Goal: Task Accomplishment & Management: Use online tool/utility

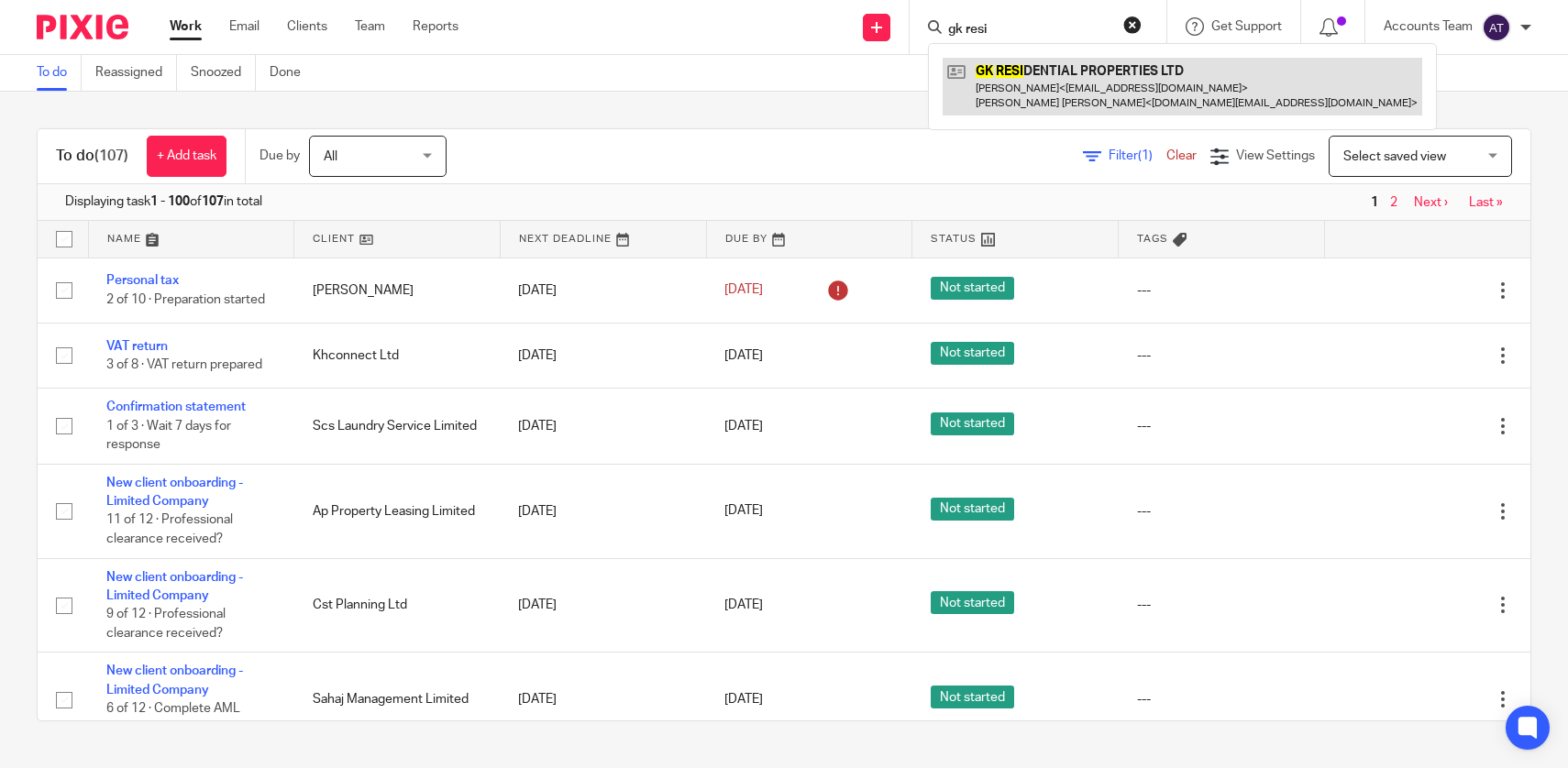
type input "gk resi"
click at [1007, 89] on link at bounding box center [1182, 87] width 479 height 57
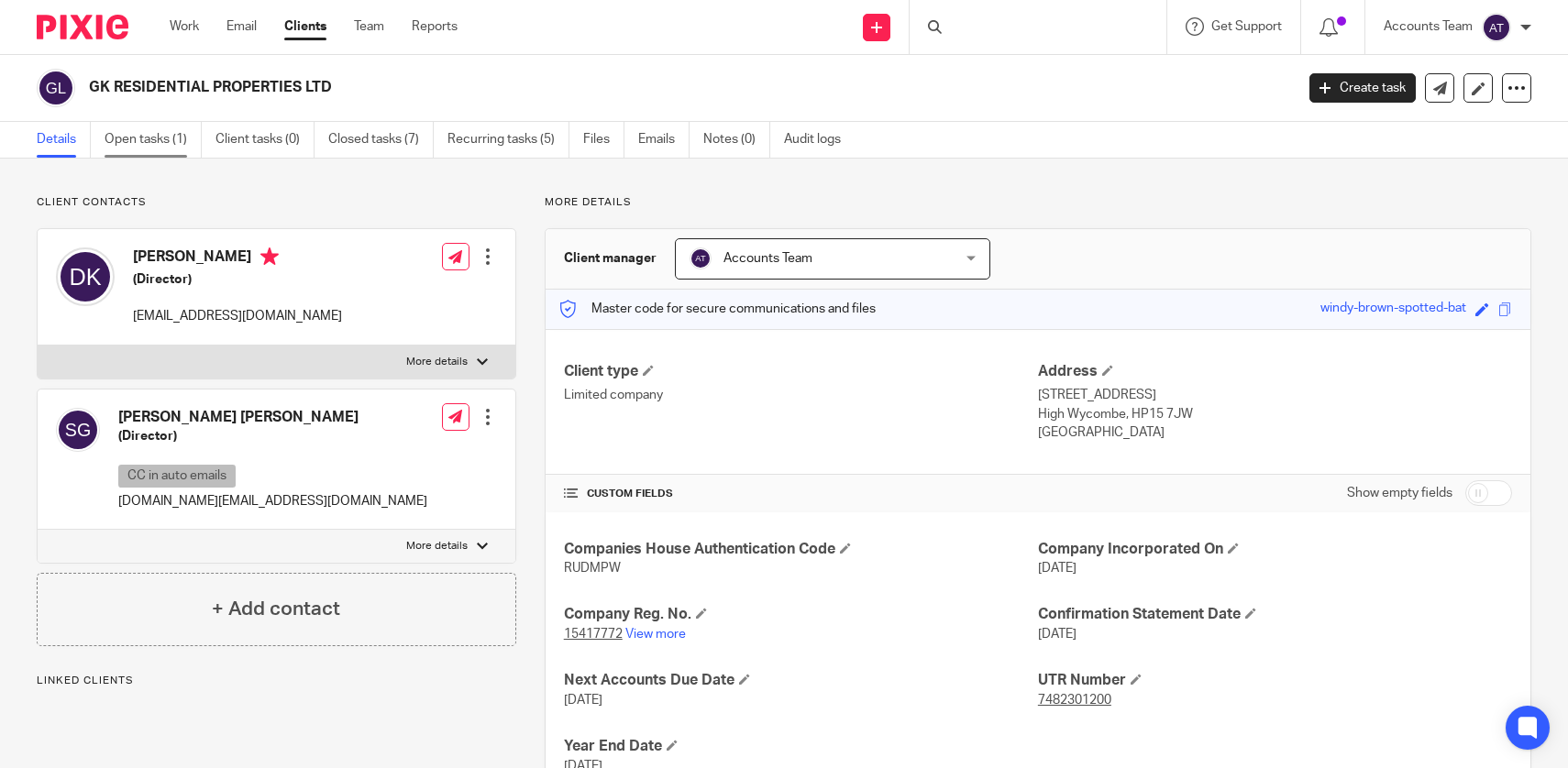
click at [179, 135] on link "Open tasks (1)" at bounding box center [153, 140] width 98 height 35
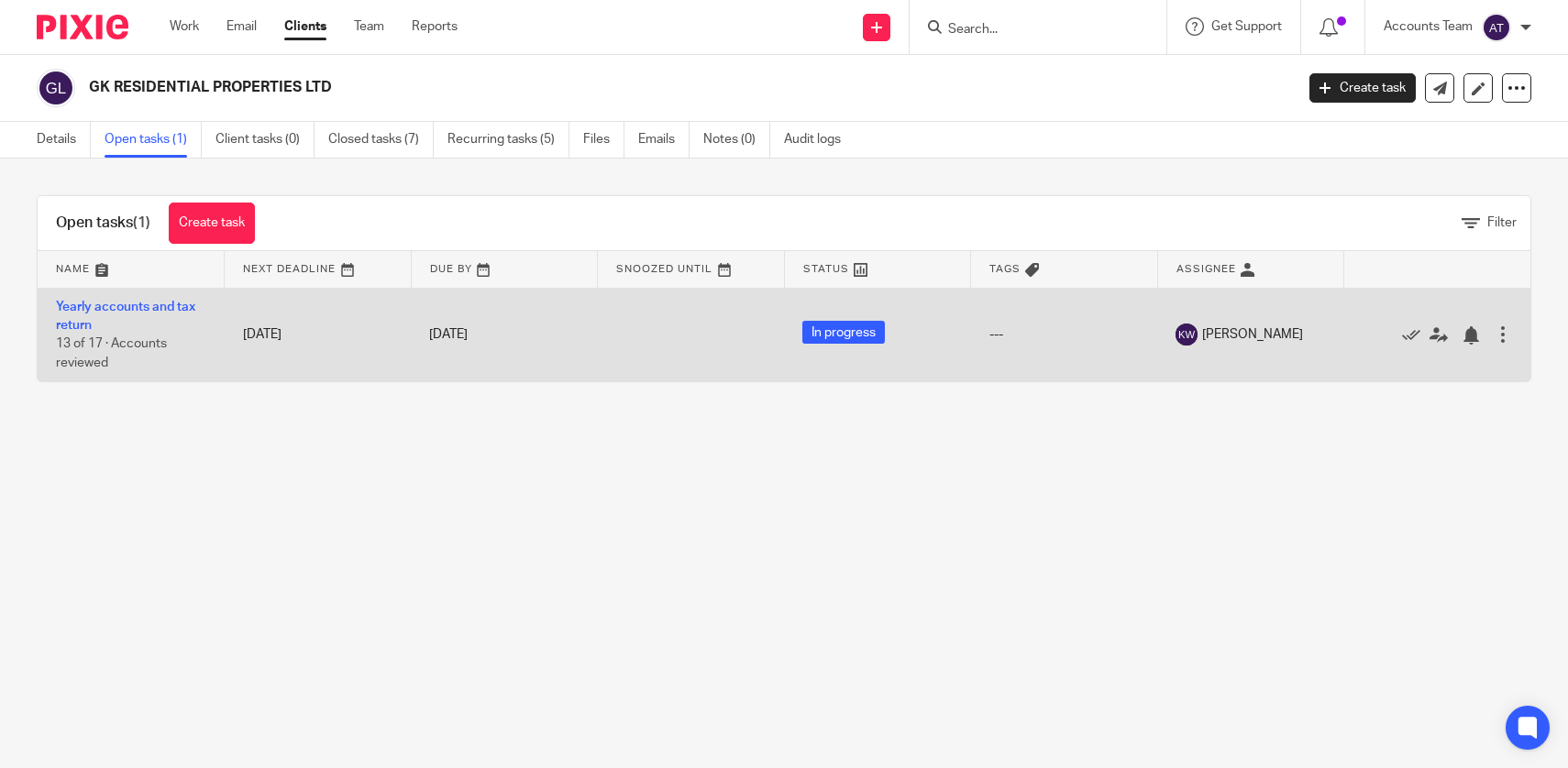
click at [147, 318] on td "Yearly accounts and tax return 13 of 17 · Accounts reviewed" at bounding box center [131, 334] width 187 height 94
click at [146, 314] on link "Yearly accounts and tax return" at bounding box center [125, 316] width 139 height 32
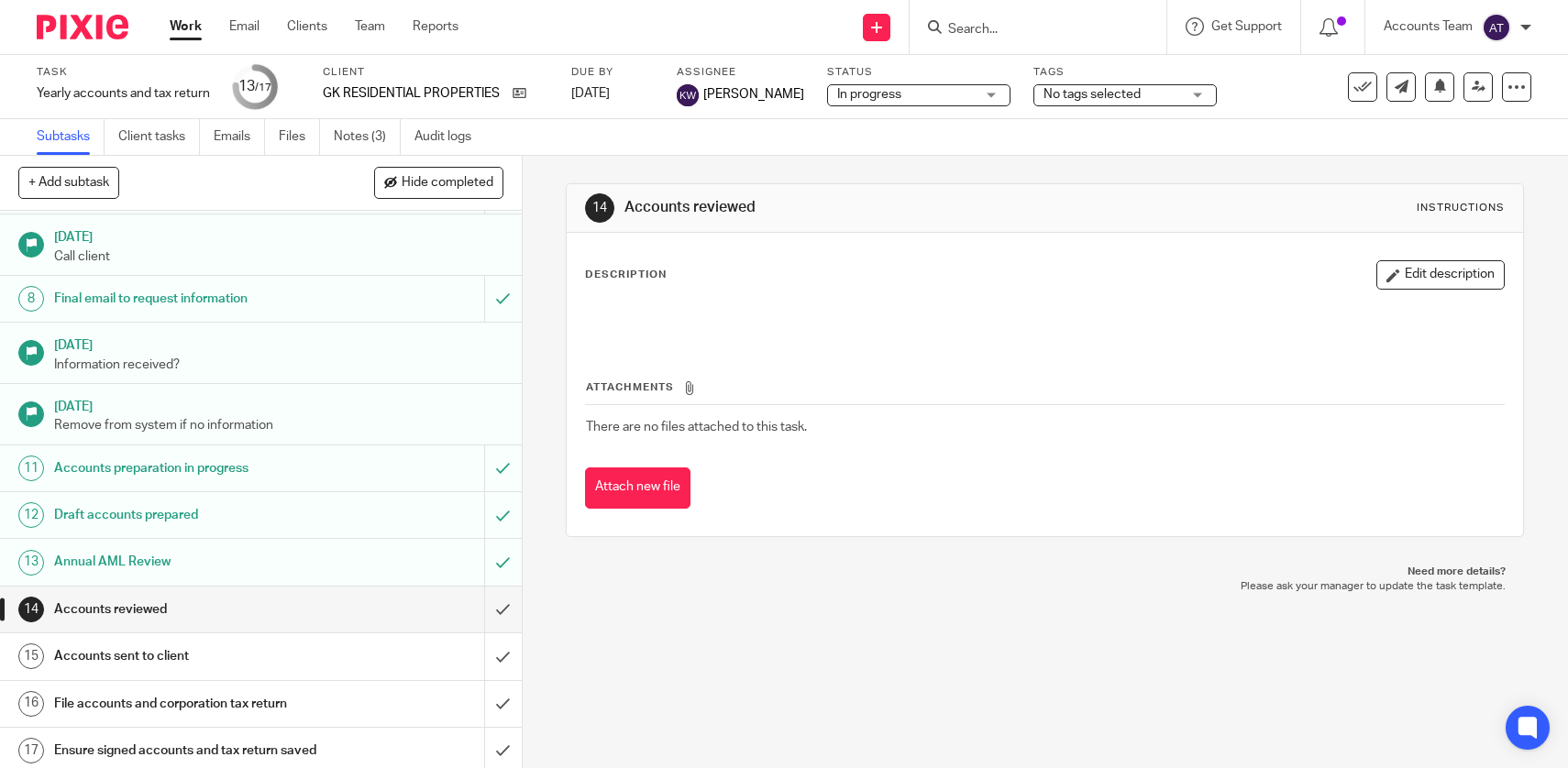
scroll to position [333, 0]
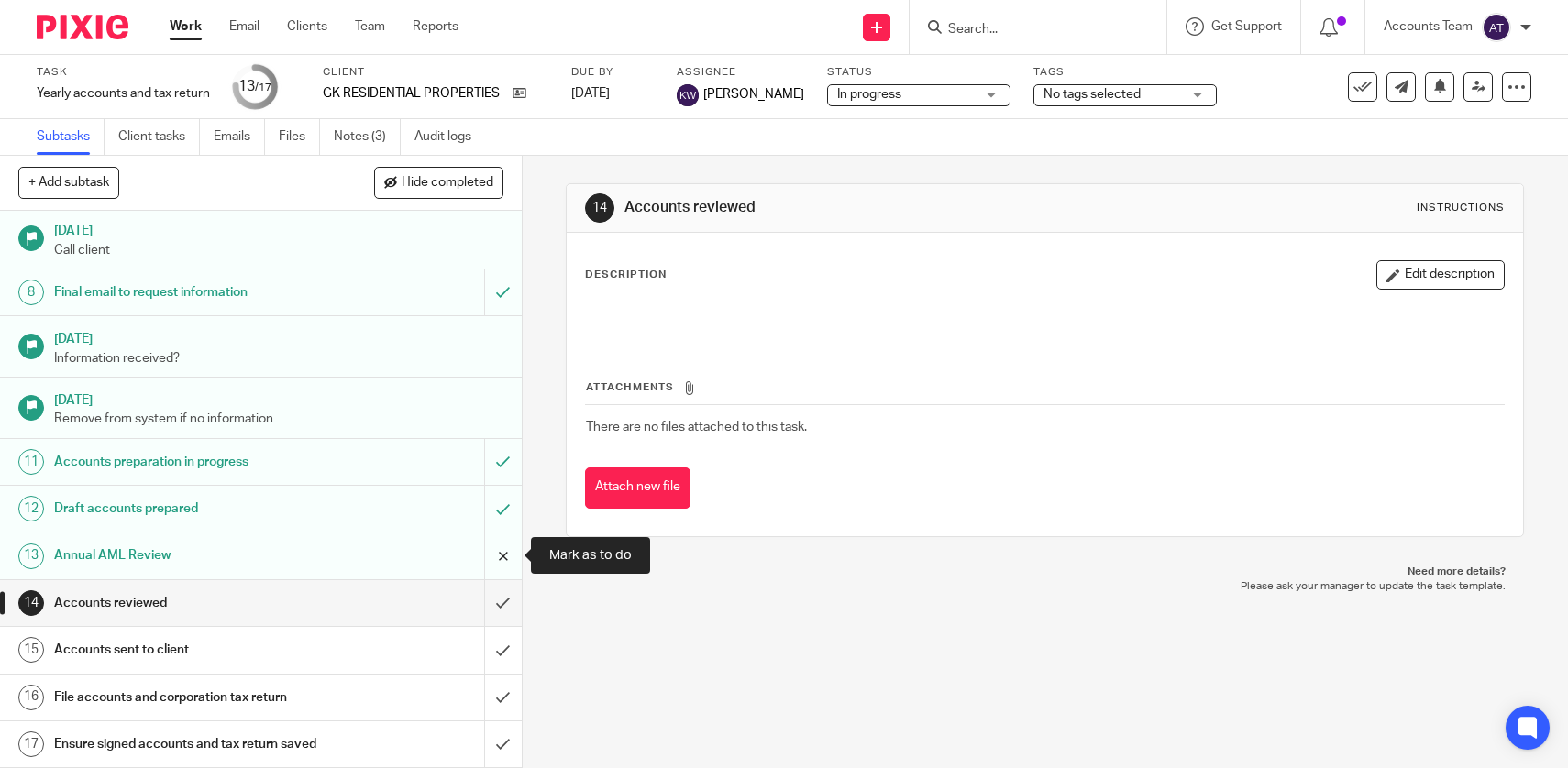
click at [495, 564] on input "submit" at bounding box center [260, 555] width 522 height 46
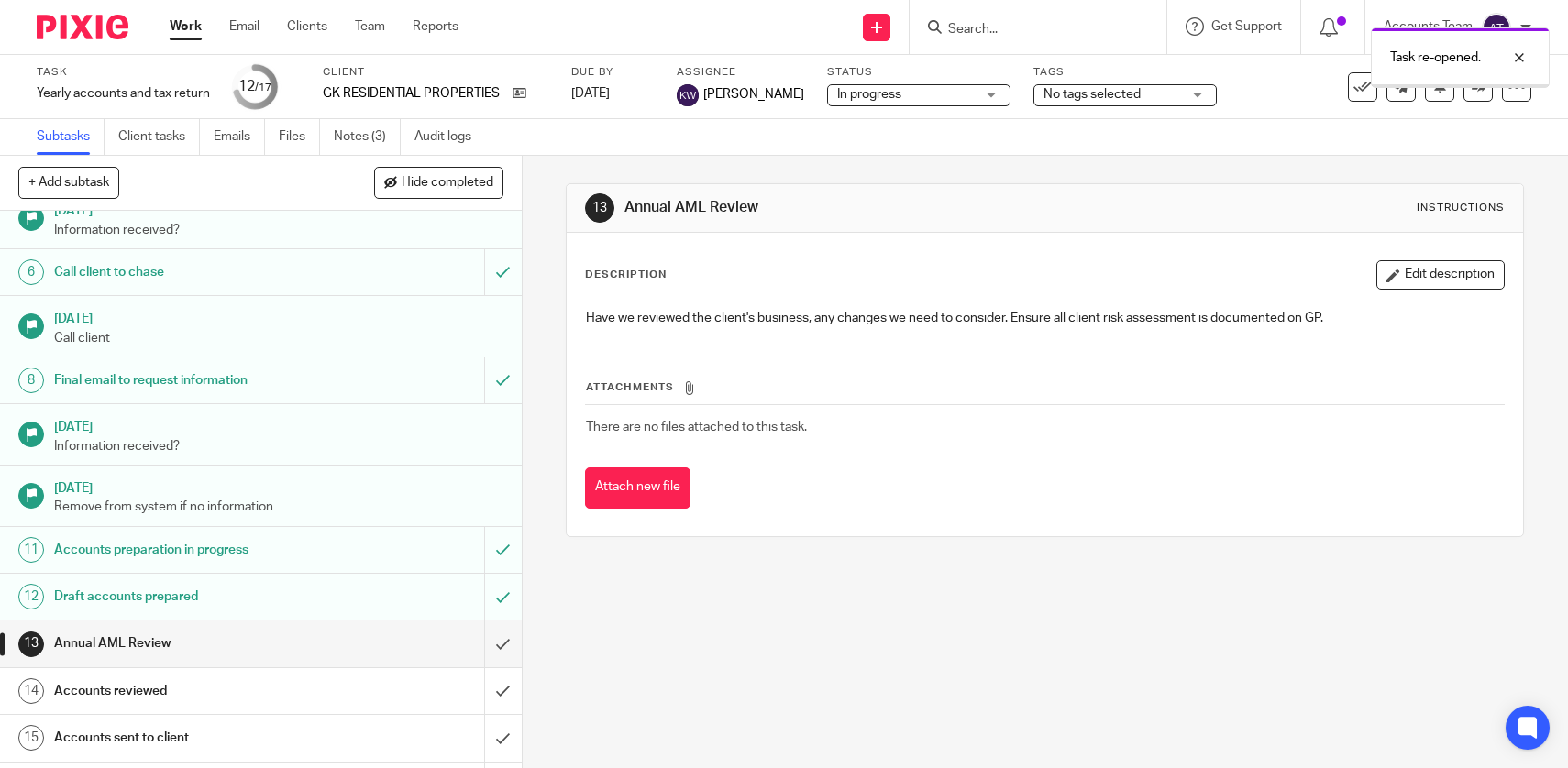
scroll to position [333, 0]
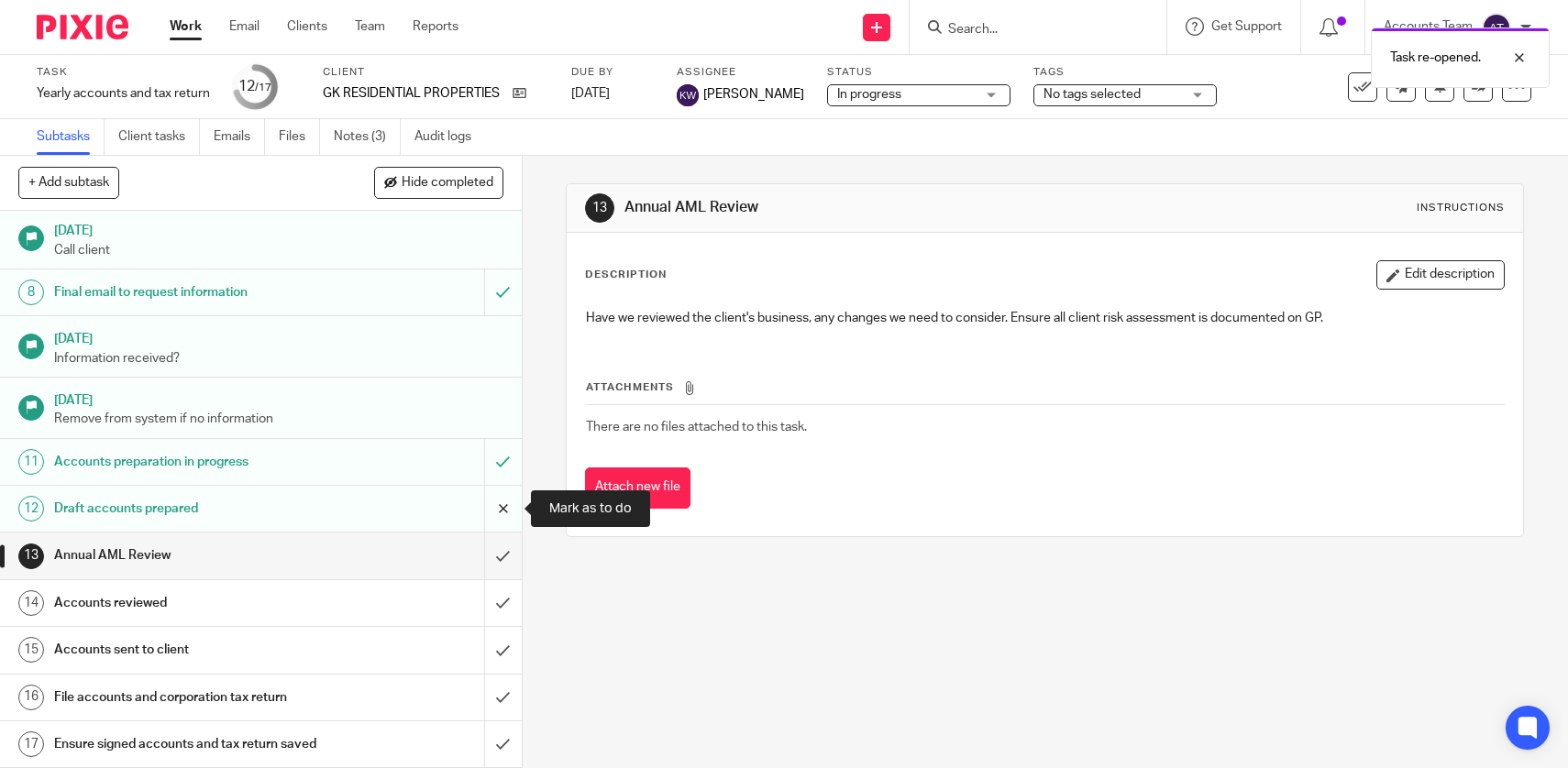
click at [499, 507] on input "submit" at bounding box center [260, 509] width 522 height 46
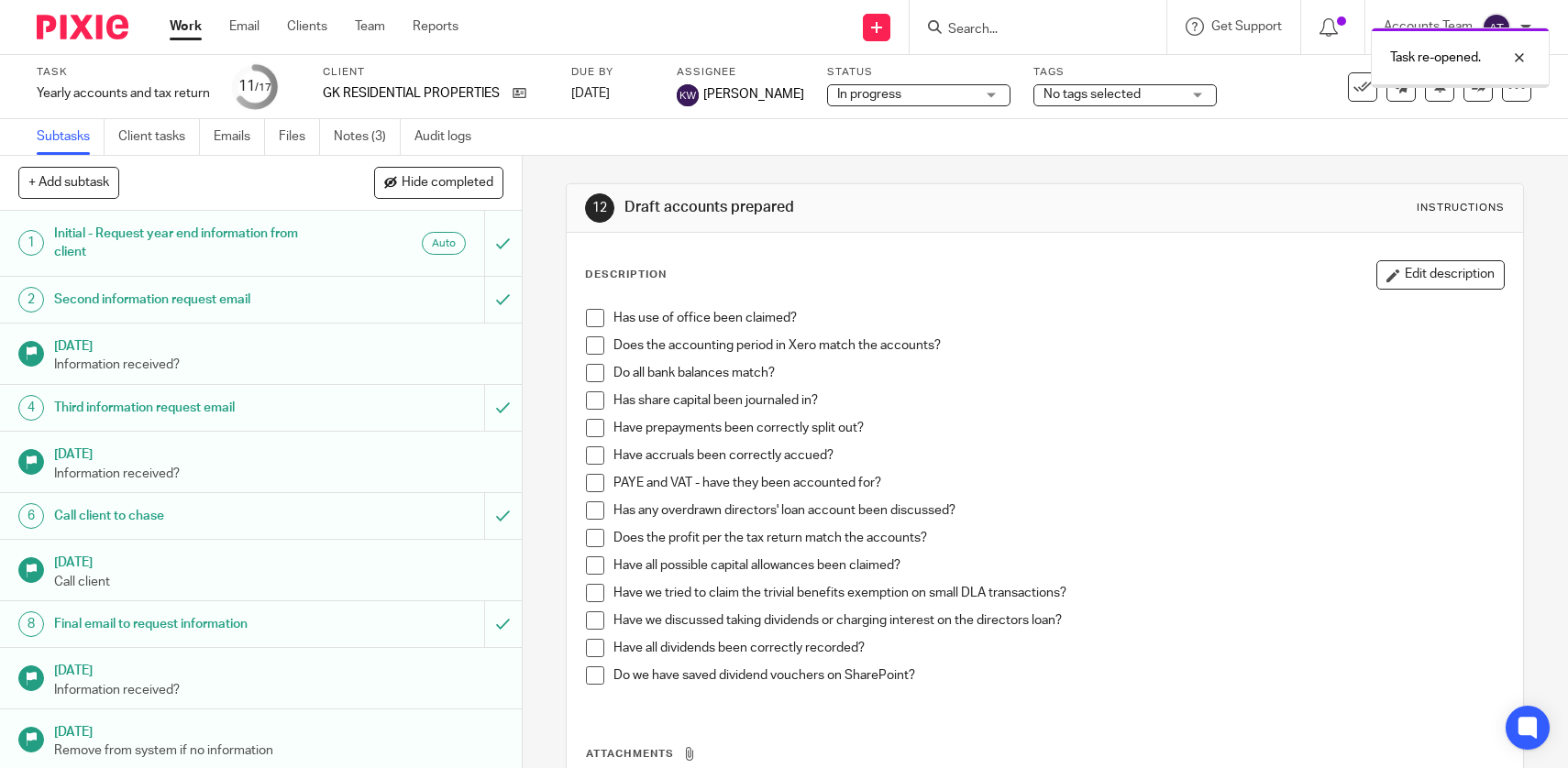
click at [374, 17] on div "Work Email Clients Team Reports Work Email Clients Team Reports Settings" at bounding box center [318, 27] width 334 height 54
click at [377, 27] on link "Team" at bounding box center [370, 27] width 31 height 19
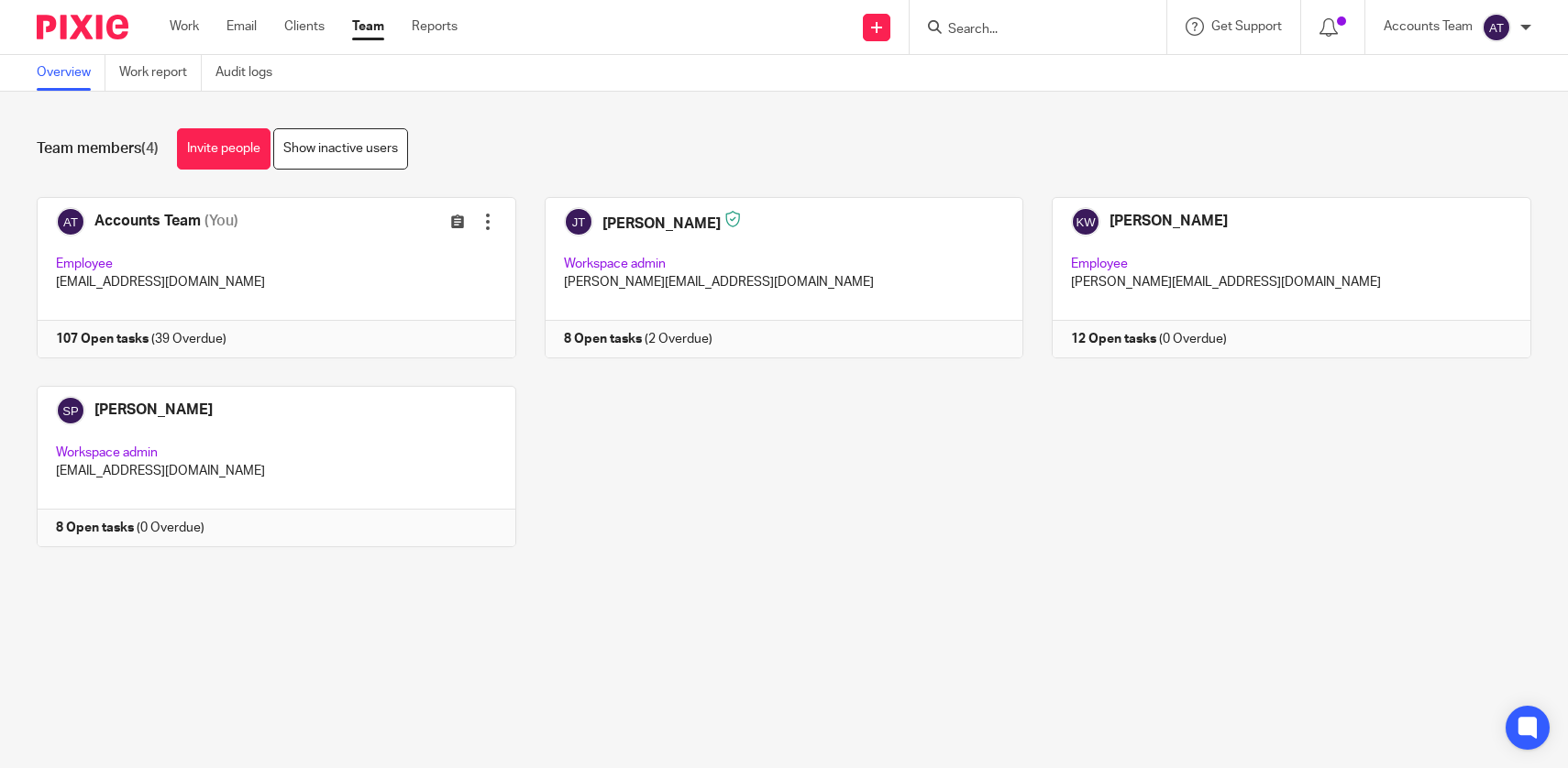
click at [371, 35] on link "Team" at bounding box center [368, 27] width 33 height 19
click at [1056, 29] on input "Search" at bounding box center [1029, 30] width 165 height 17
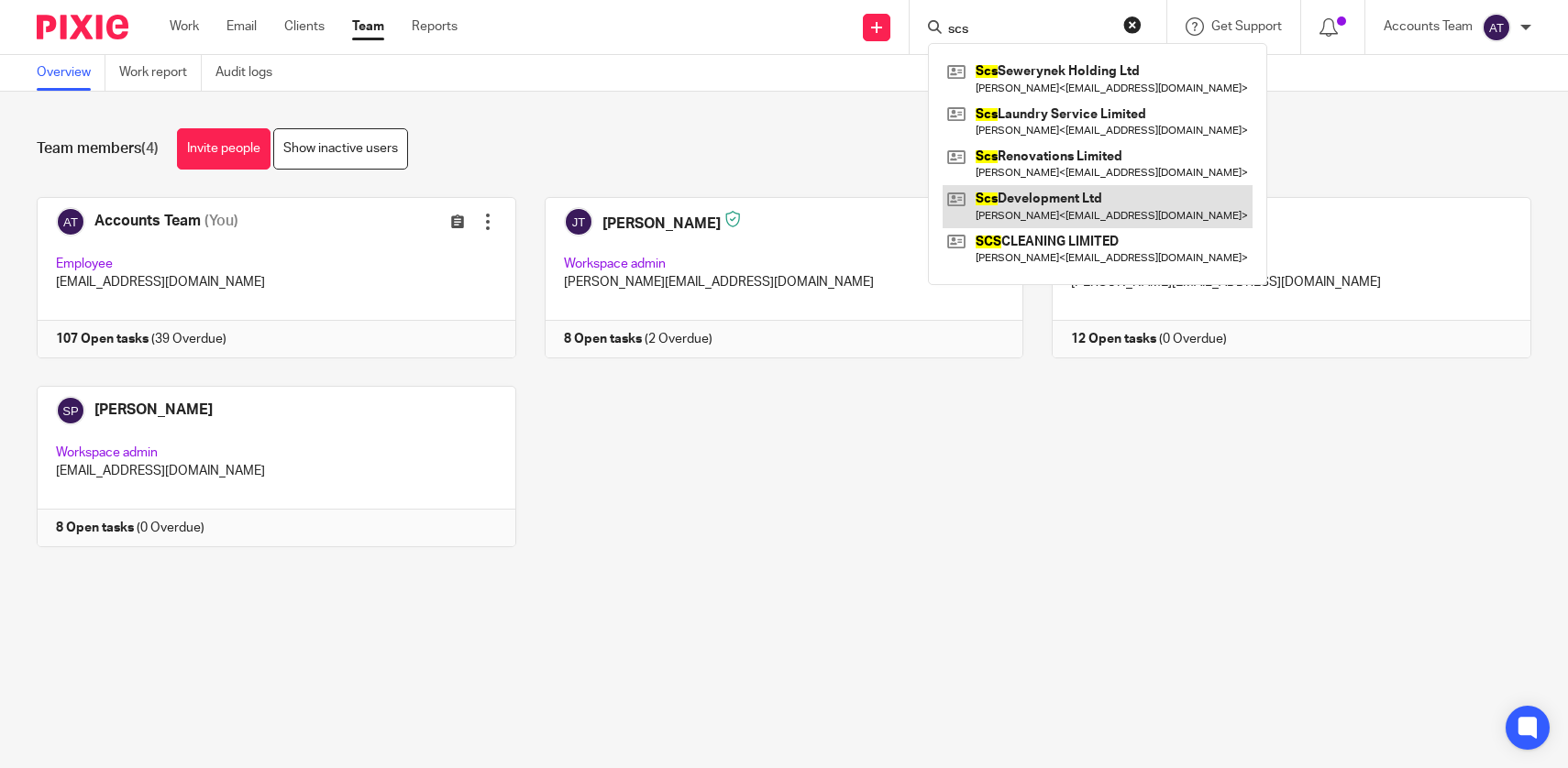
type input "scs"
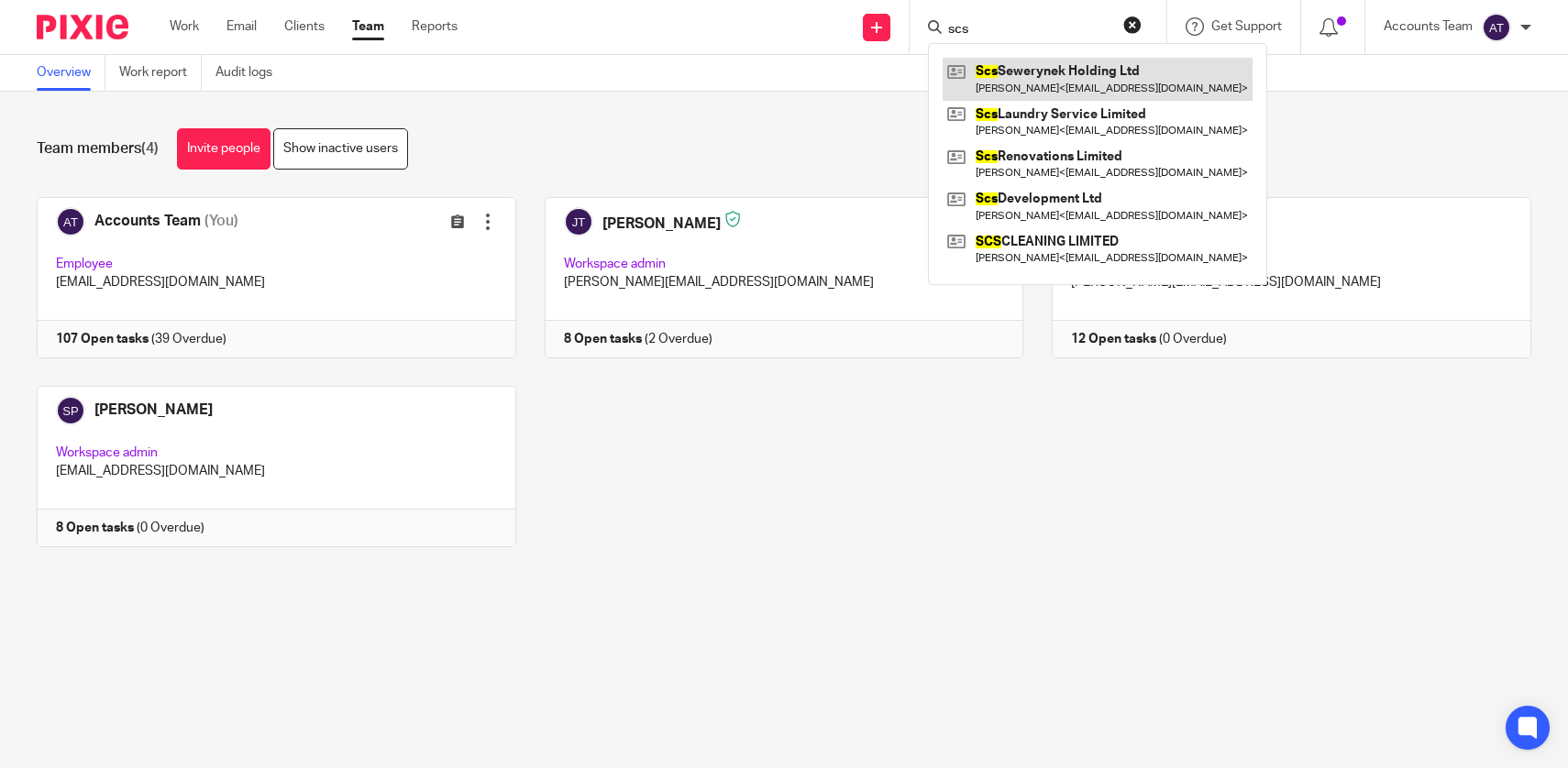
click at [1053, 85] on link at bounding box center [1098, 79] width 310 height 42
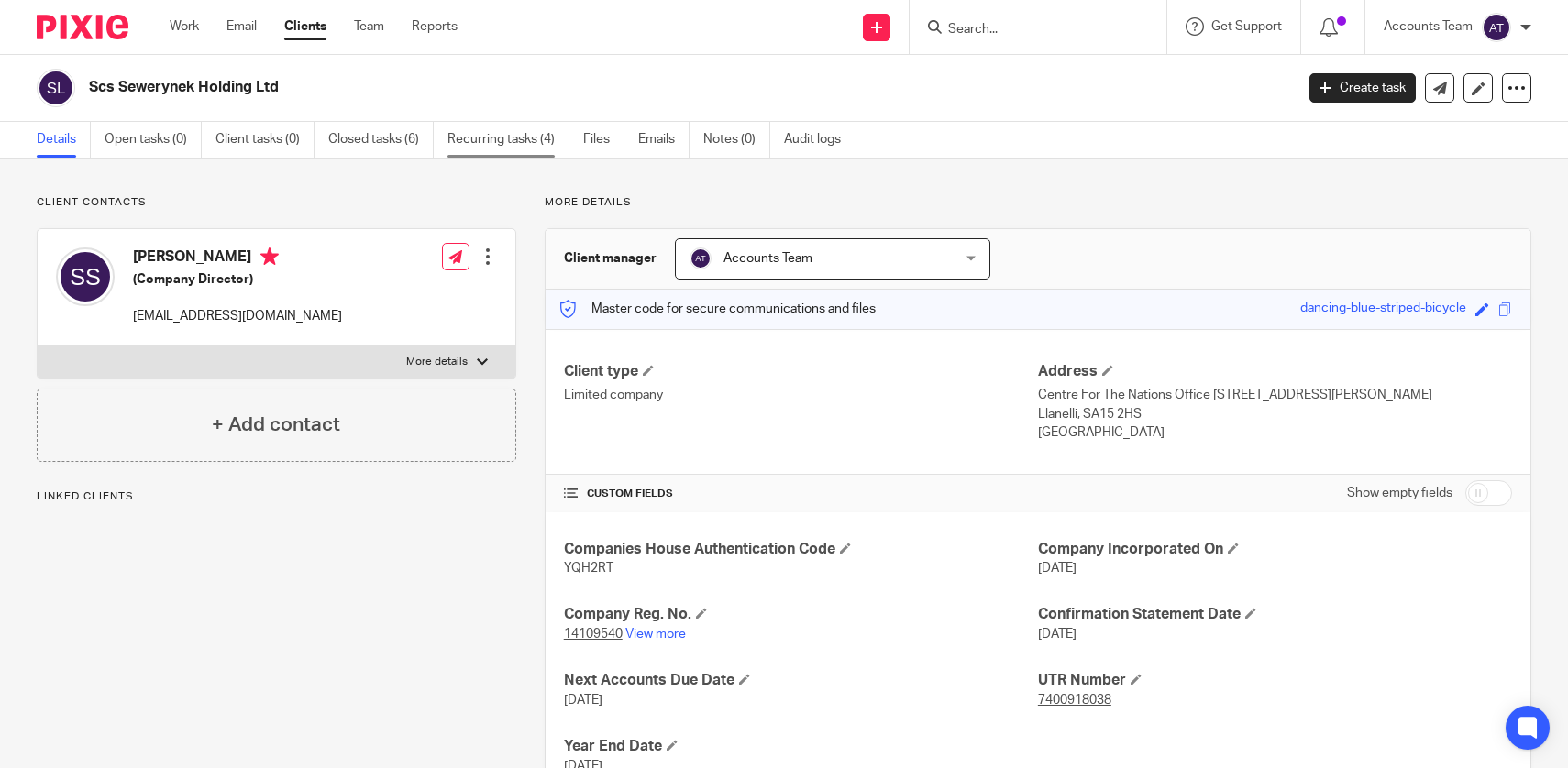
click at [506, 141] on link "Recurring tasks (4)" at bounding box center [509, 140] width 122 height 35
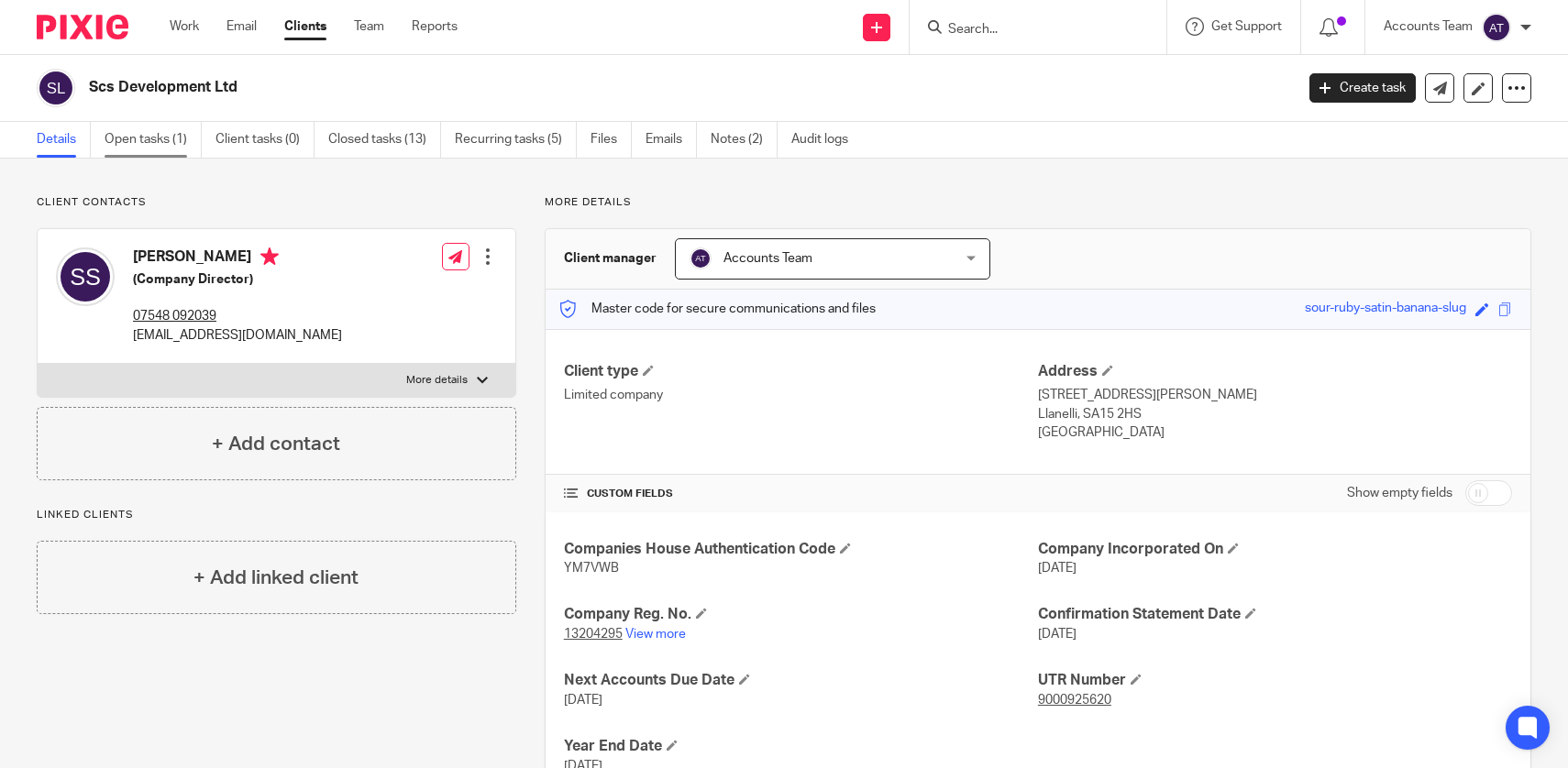
click at [166, 149] on link "Open tasks (1)" at bounding box center [153, 140] width 98 height 35
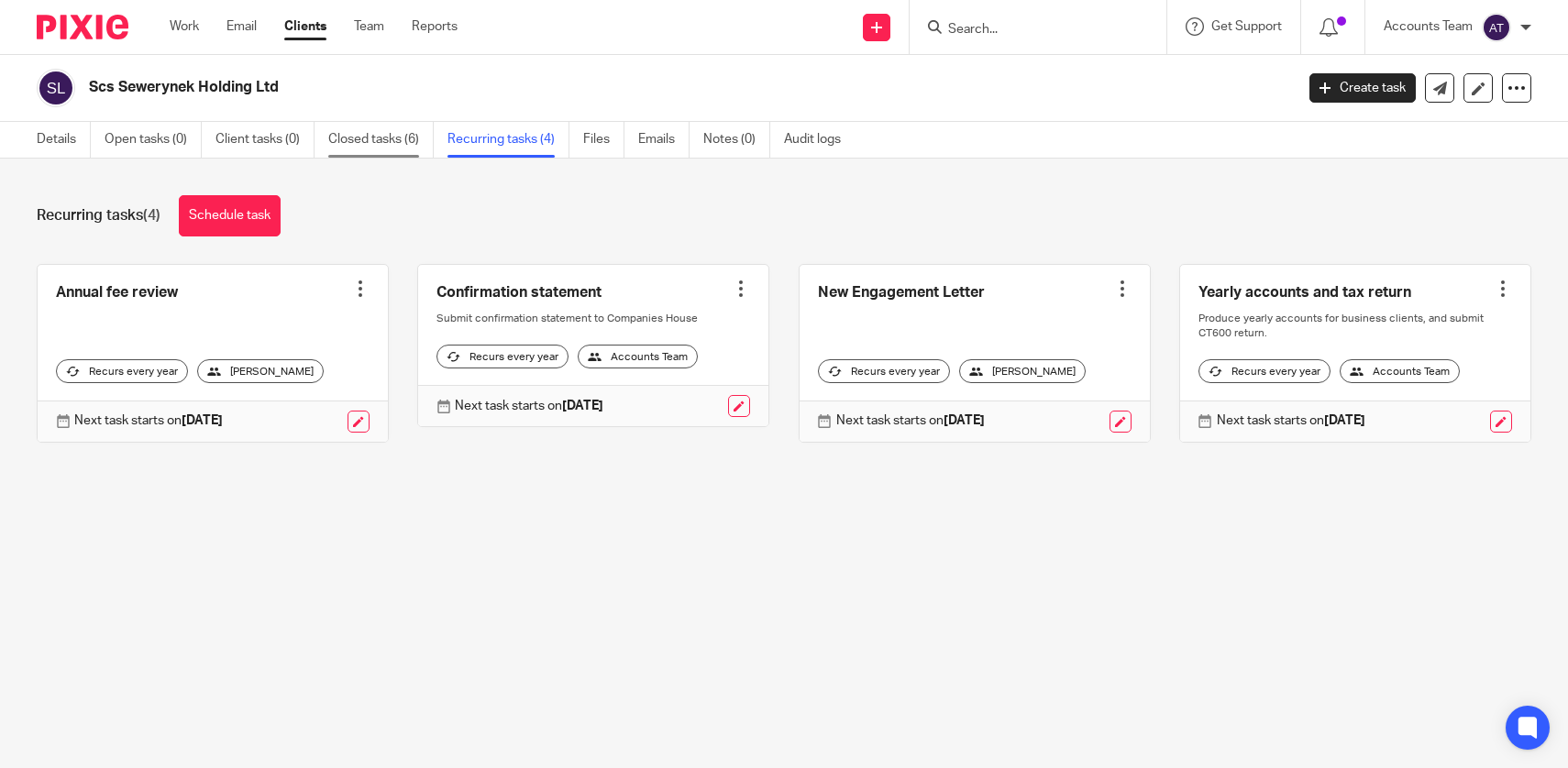
click at [389, 147] on link "Closed tasks (6)" at bounding box center [381, 140] width 106 height 35
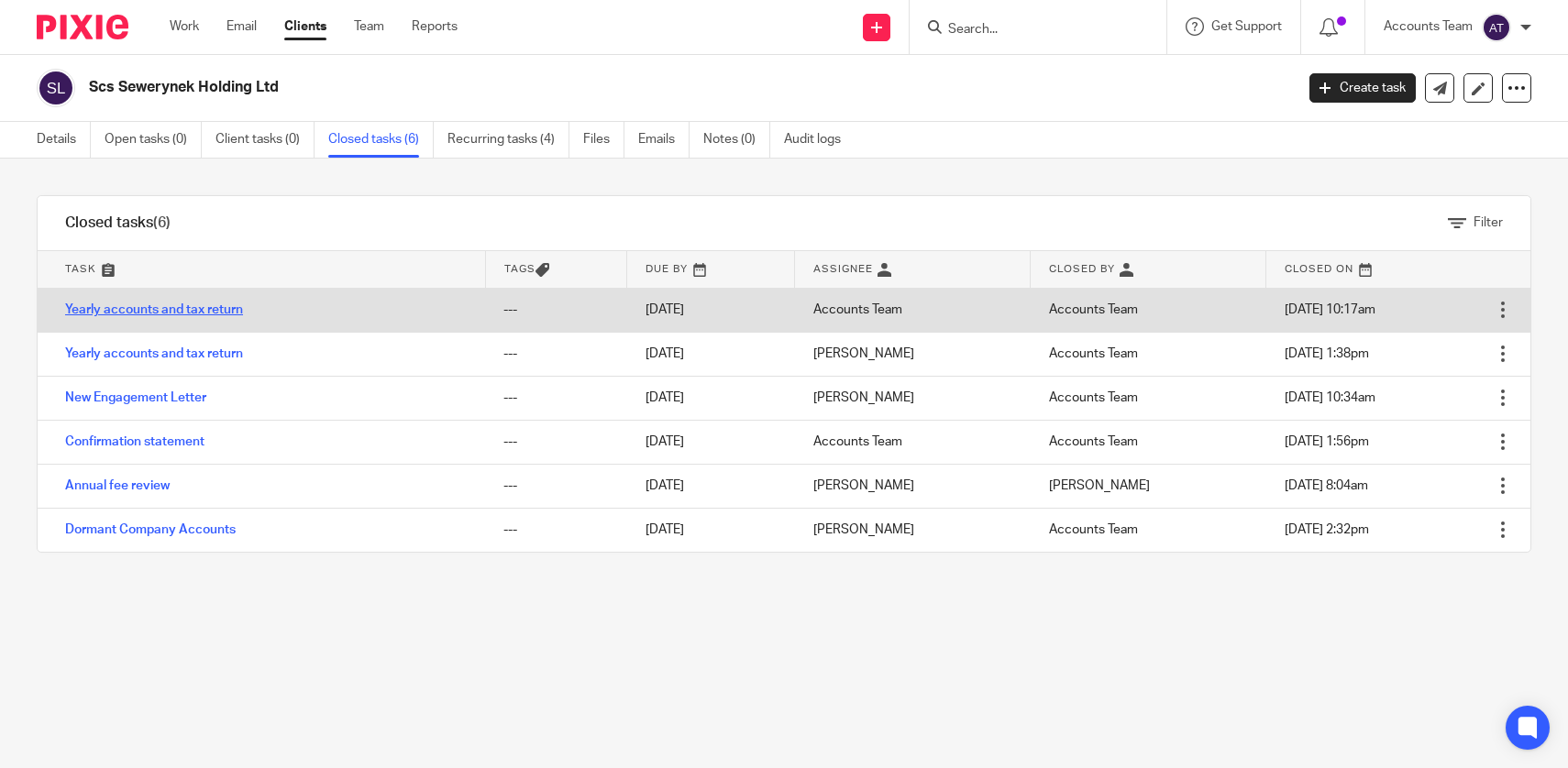
click at [243, 311] on link "Yearly accounts and tax return" at bounding box center [154, 310] width 178 height 13
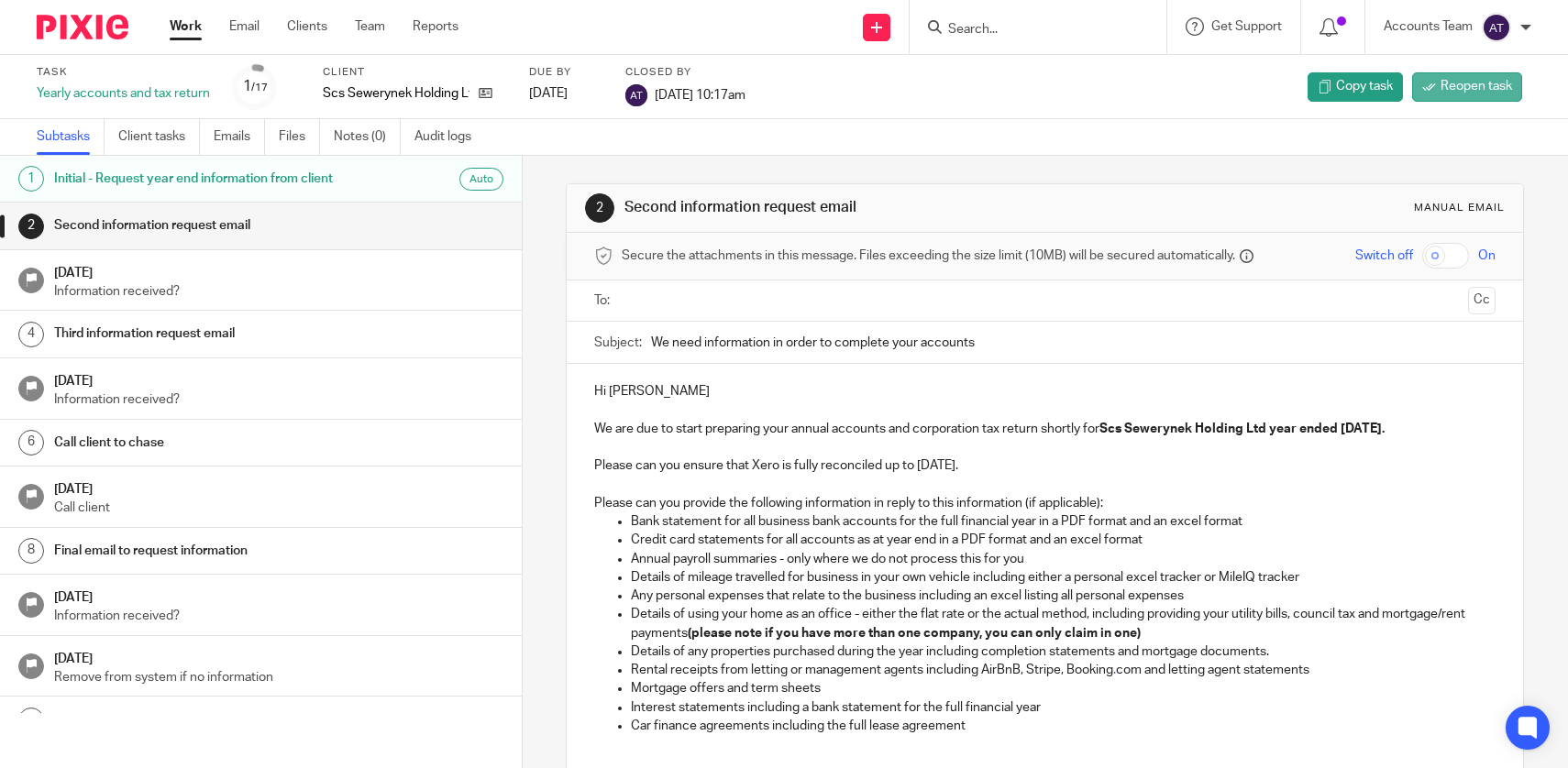
click at [1485, 95] on span "Reopen task" at bounding box center [1476, 86] width 72 height 19
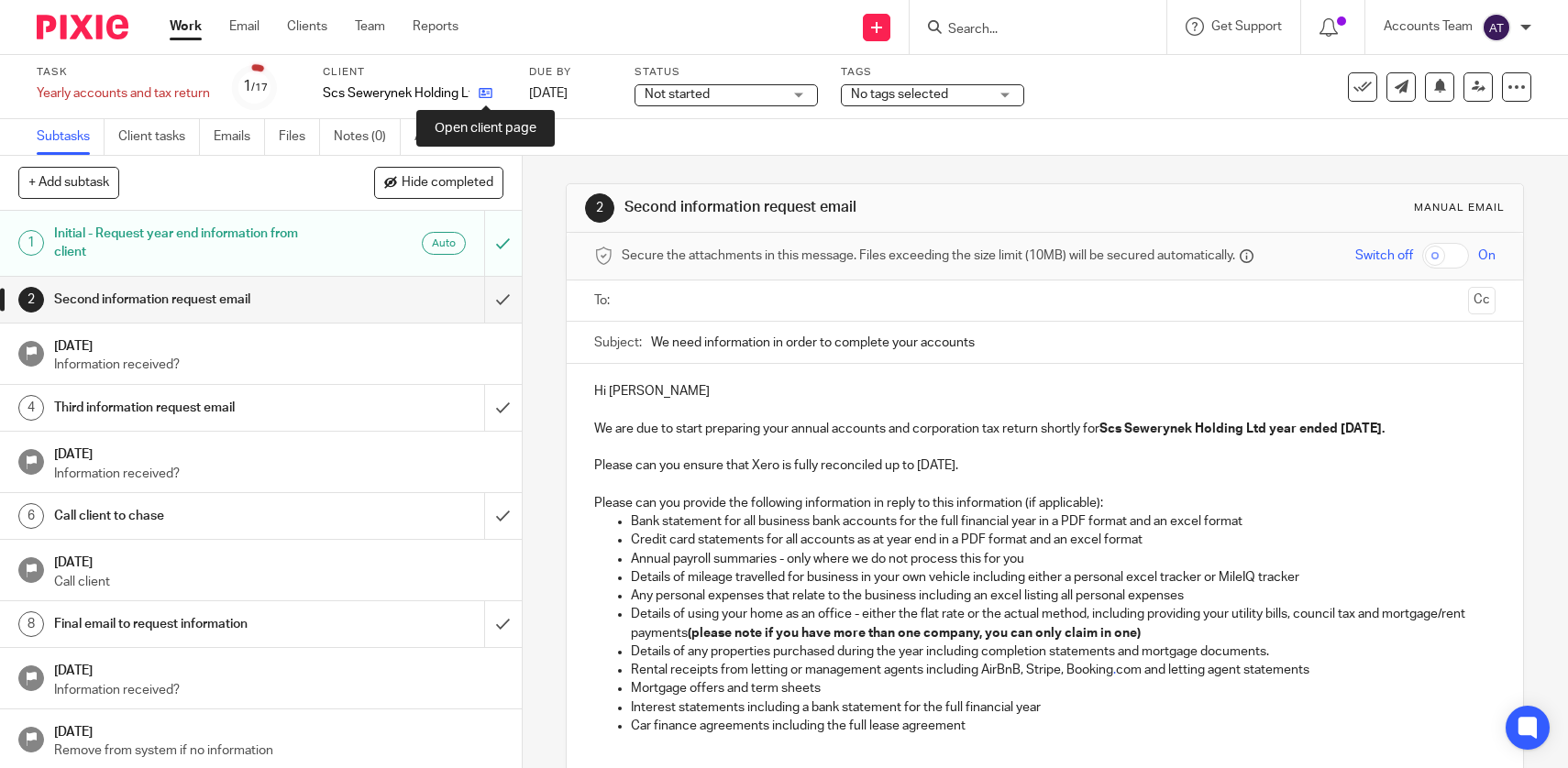
click at [488, 95] on icon at bounding box center [486, 93] width 14 height 14
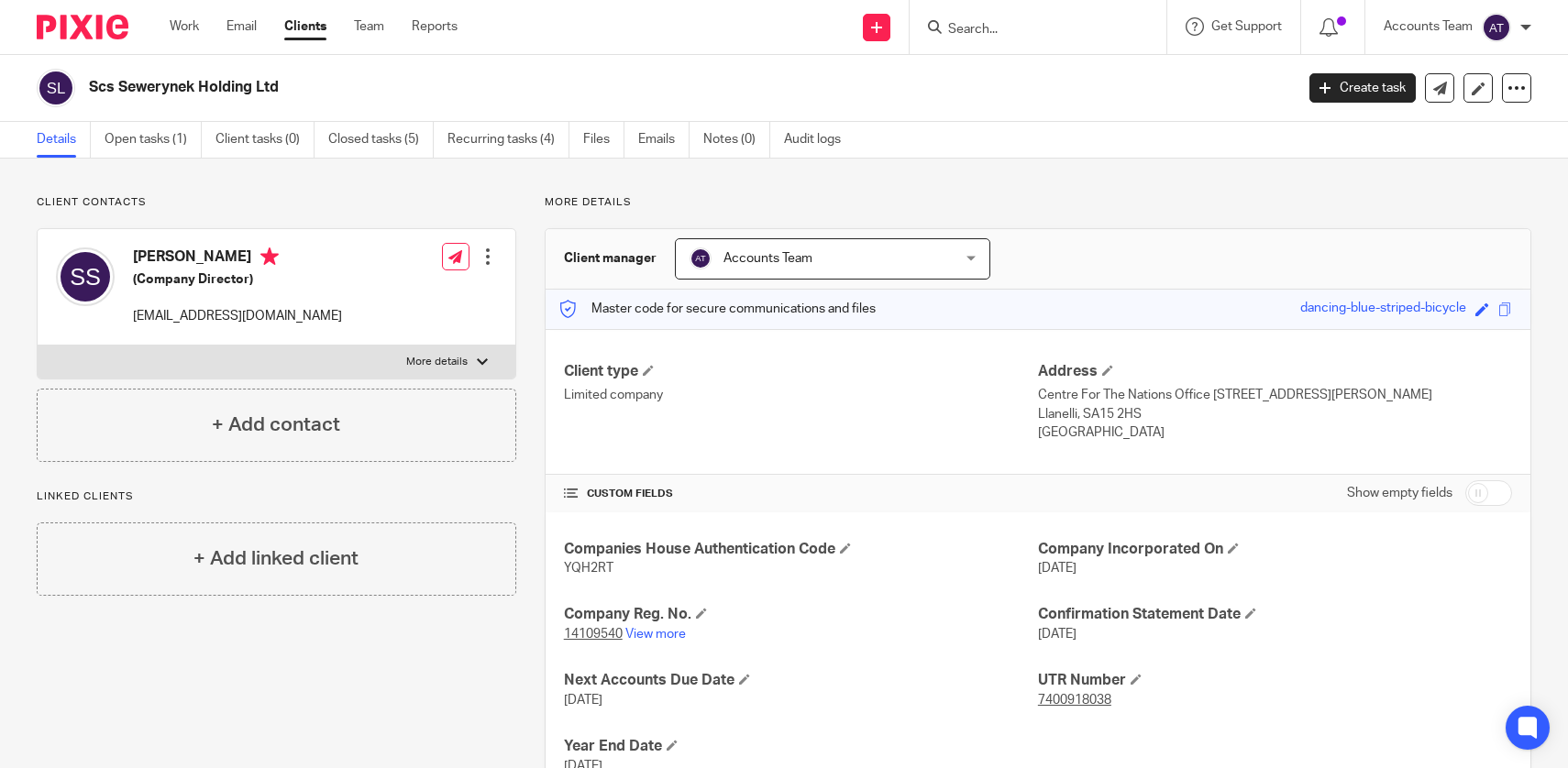
click at [386, 43] on div "Work Email Clients Team Reports Work Email Clients Team Reports Settings" at bounding box center [318, 27] width 334 height 54
click at [384, 22] on link "Team" at bounding box center [369, 27] width 31 height 19
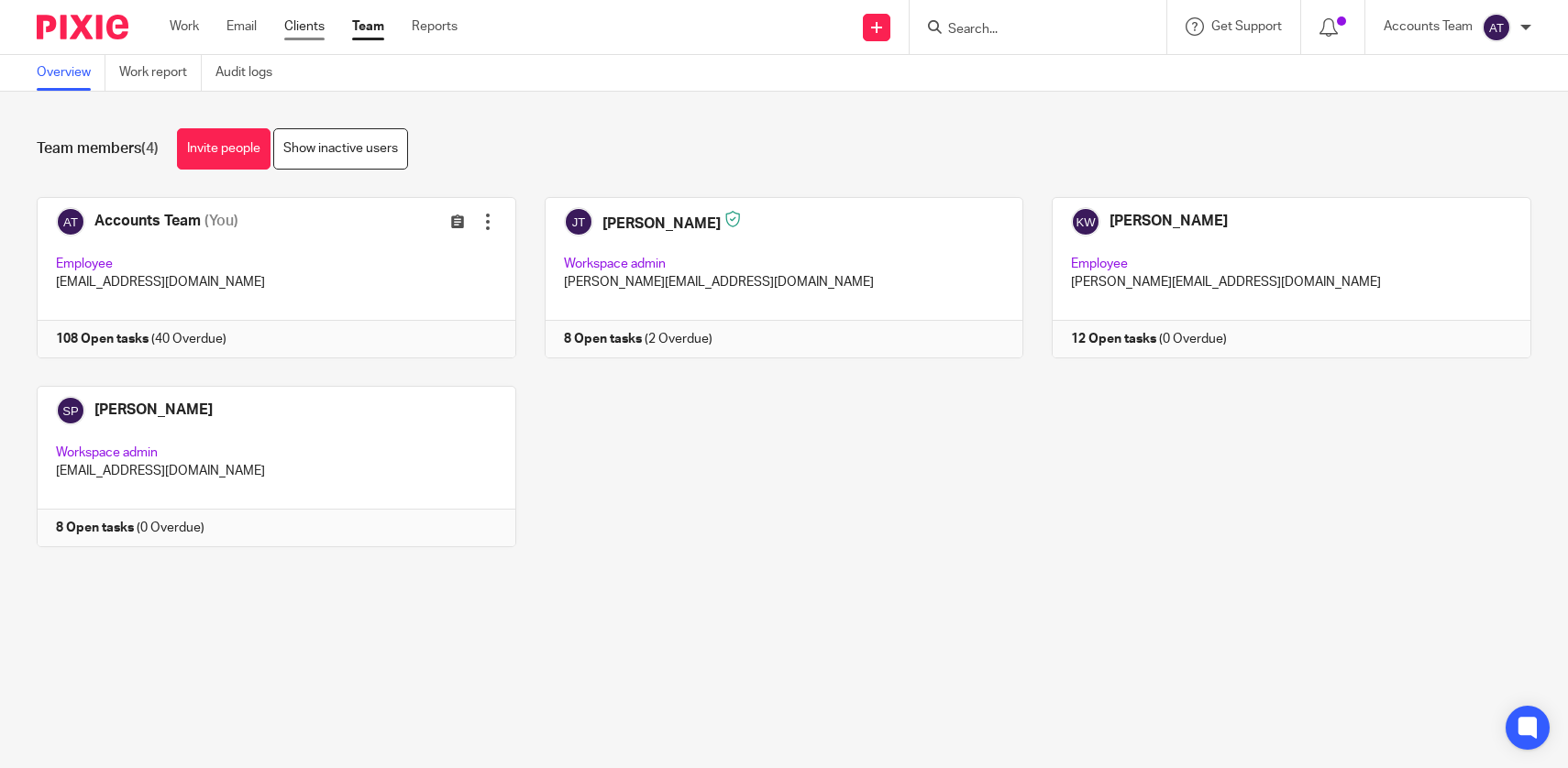
click at [312, 24] on link "Clients" at bounding box center [304, 27] width 40 height 19
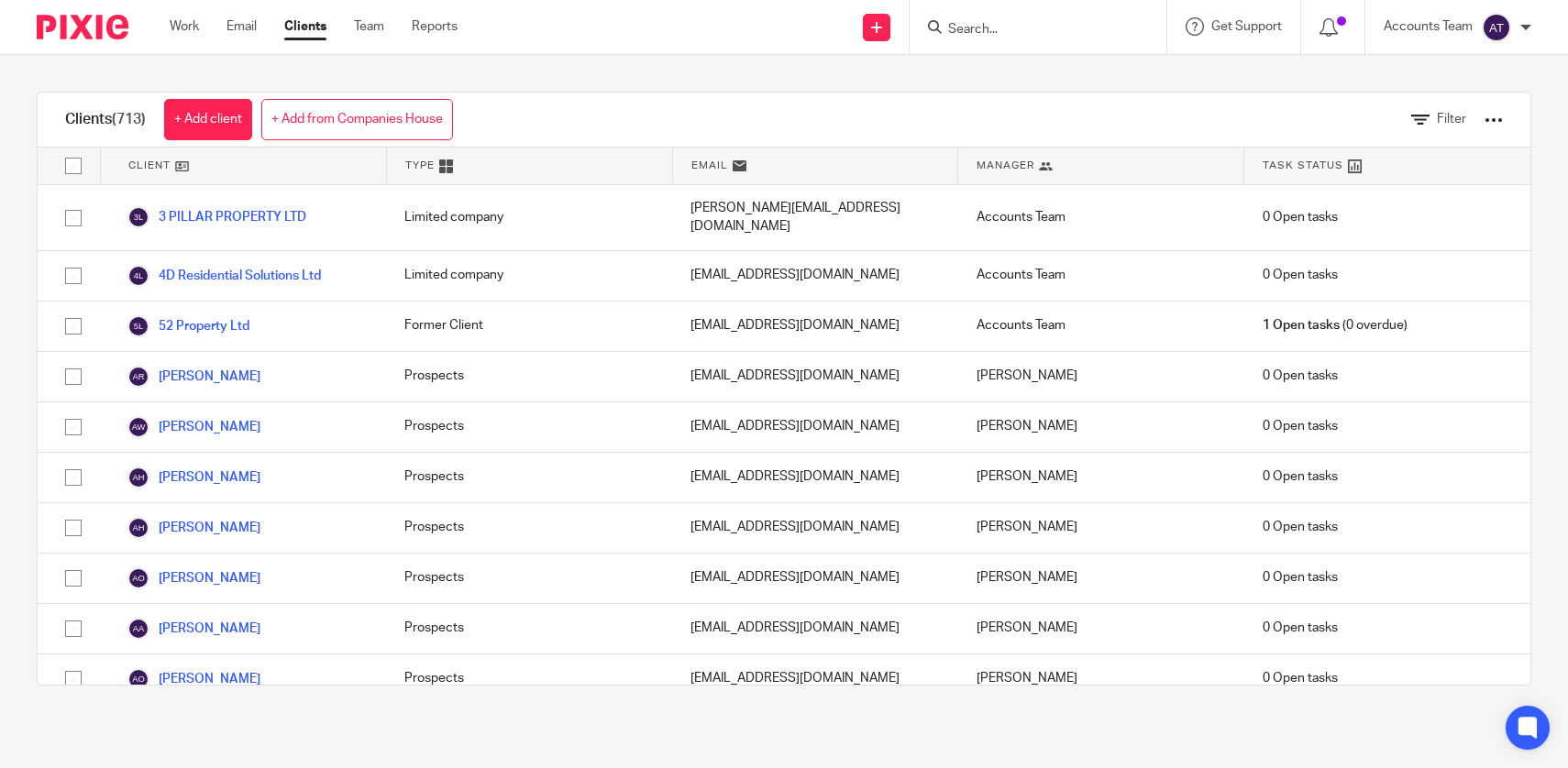
click at [1493, 118] on div at bounding box center [1494, 120] width 19 height 19
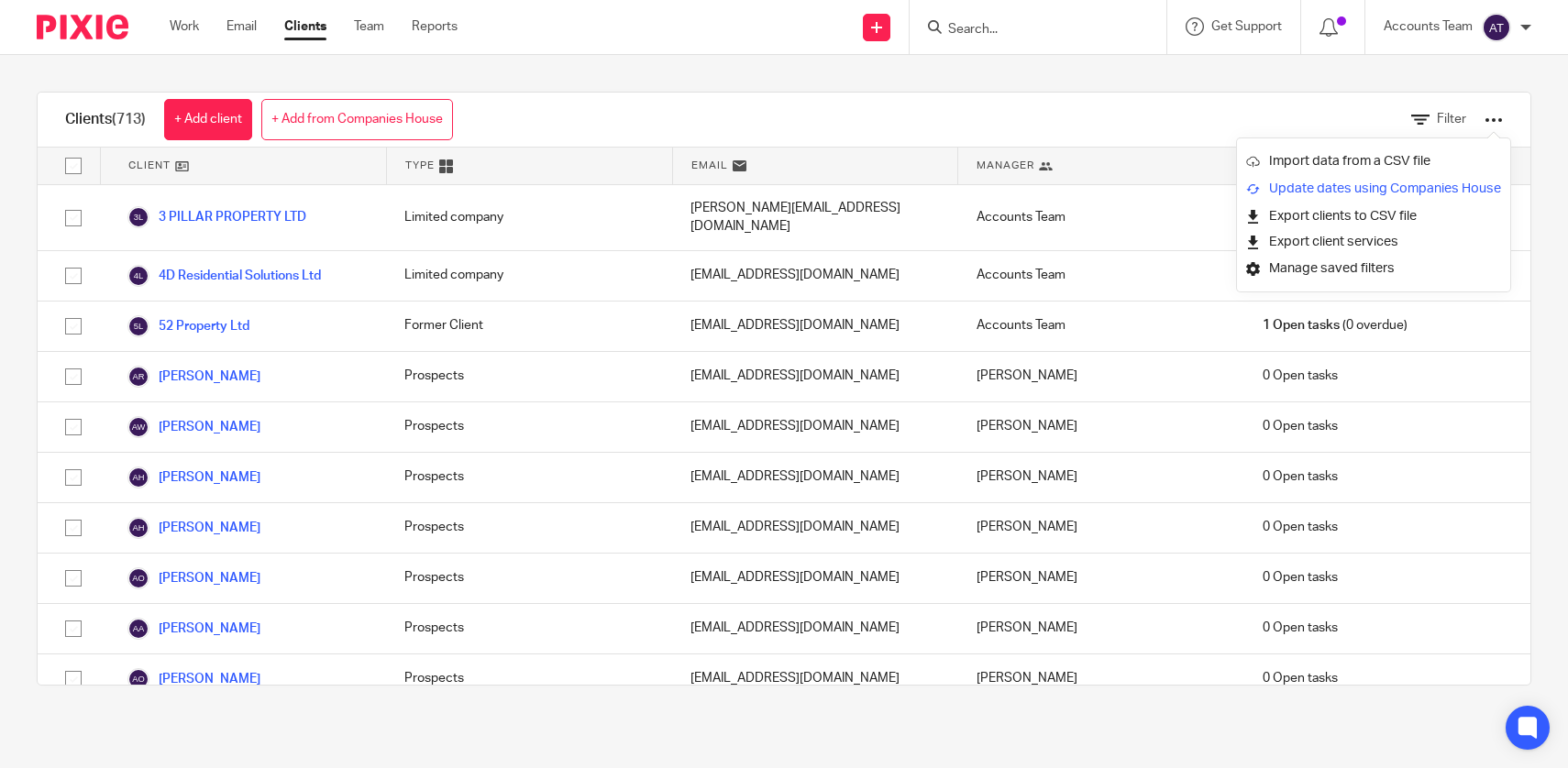
click at [1362, 190] on link "Update dates using Companies House" at bounding box center [1374, 189] width 255 height 28
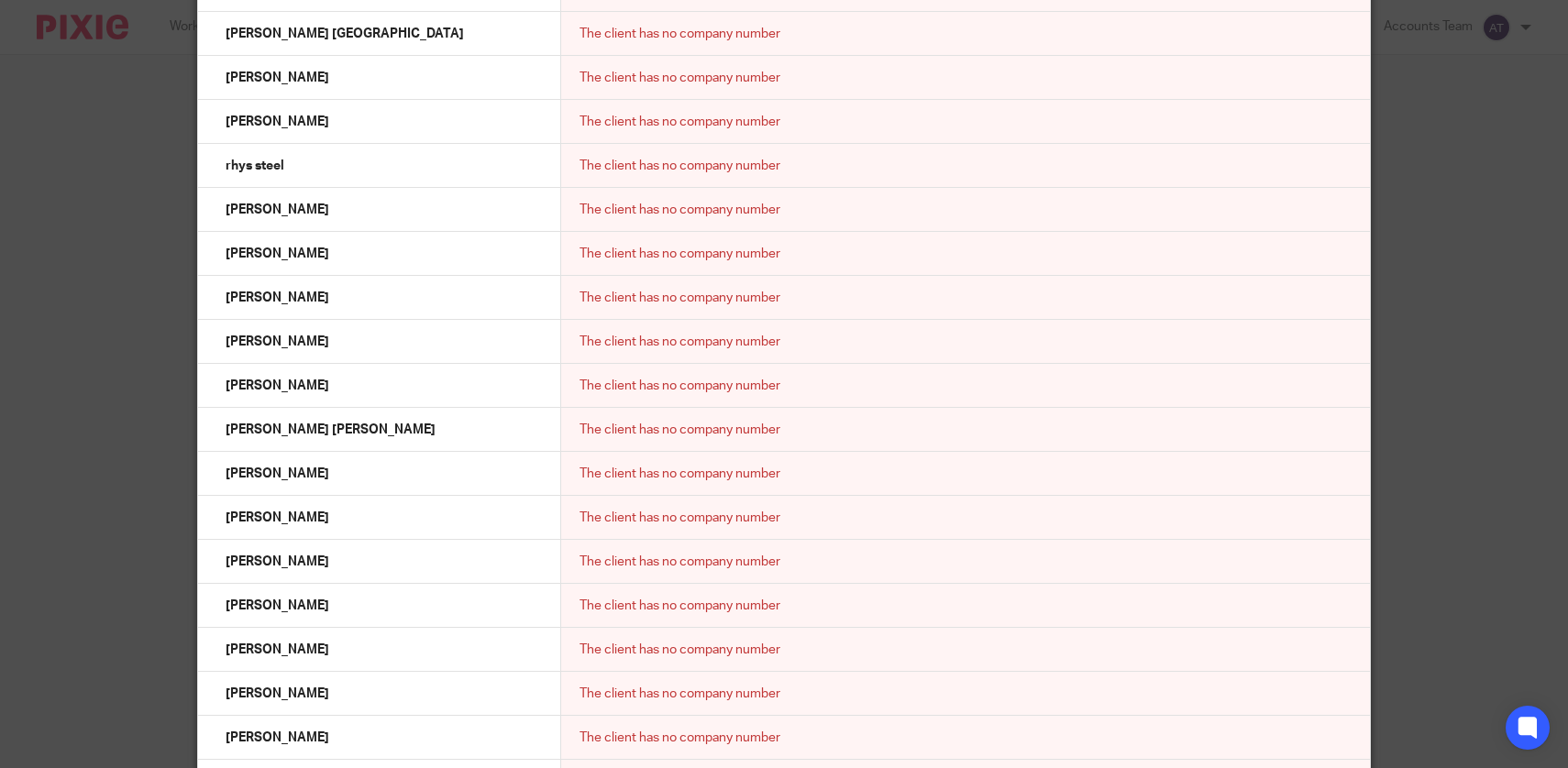
scroll to position [23113, 0]
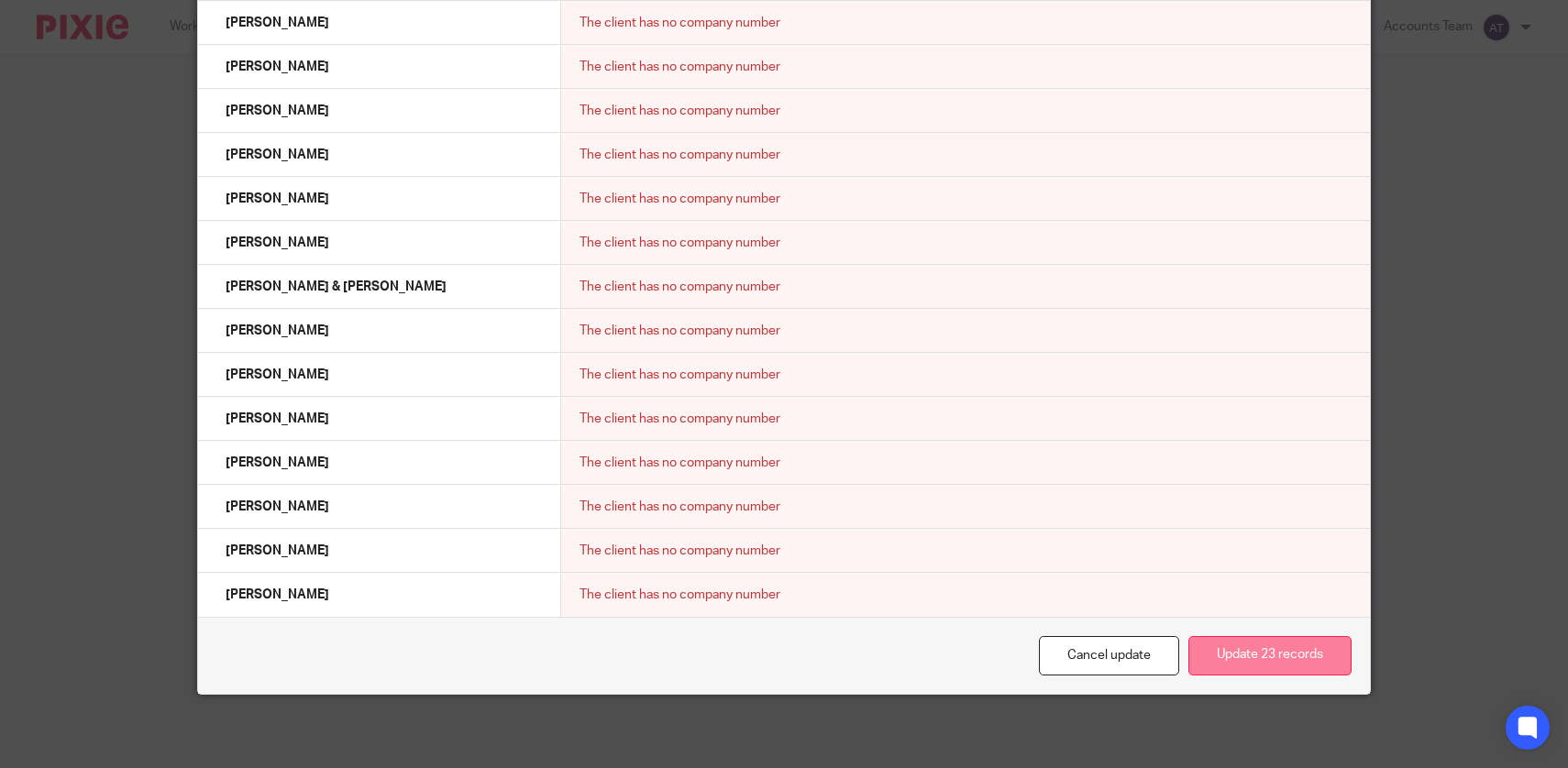
click at [1278, 646] on button "Update 23 records" at bounding box center [1270, 656] width 164 height 39
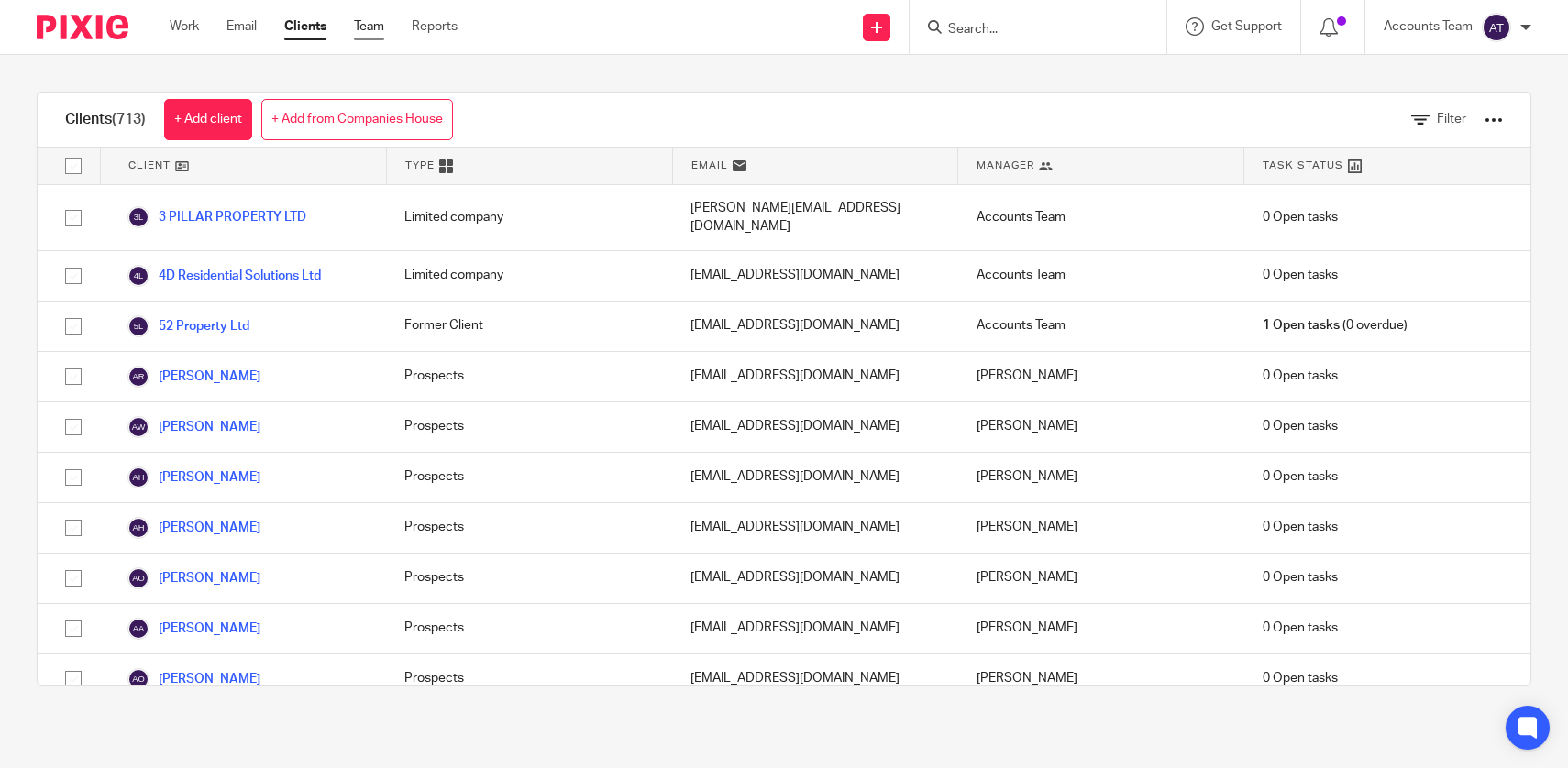
click at [373, 27] on link "Team" at bounding box center [369, 27] width 31 height 19
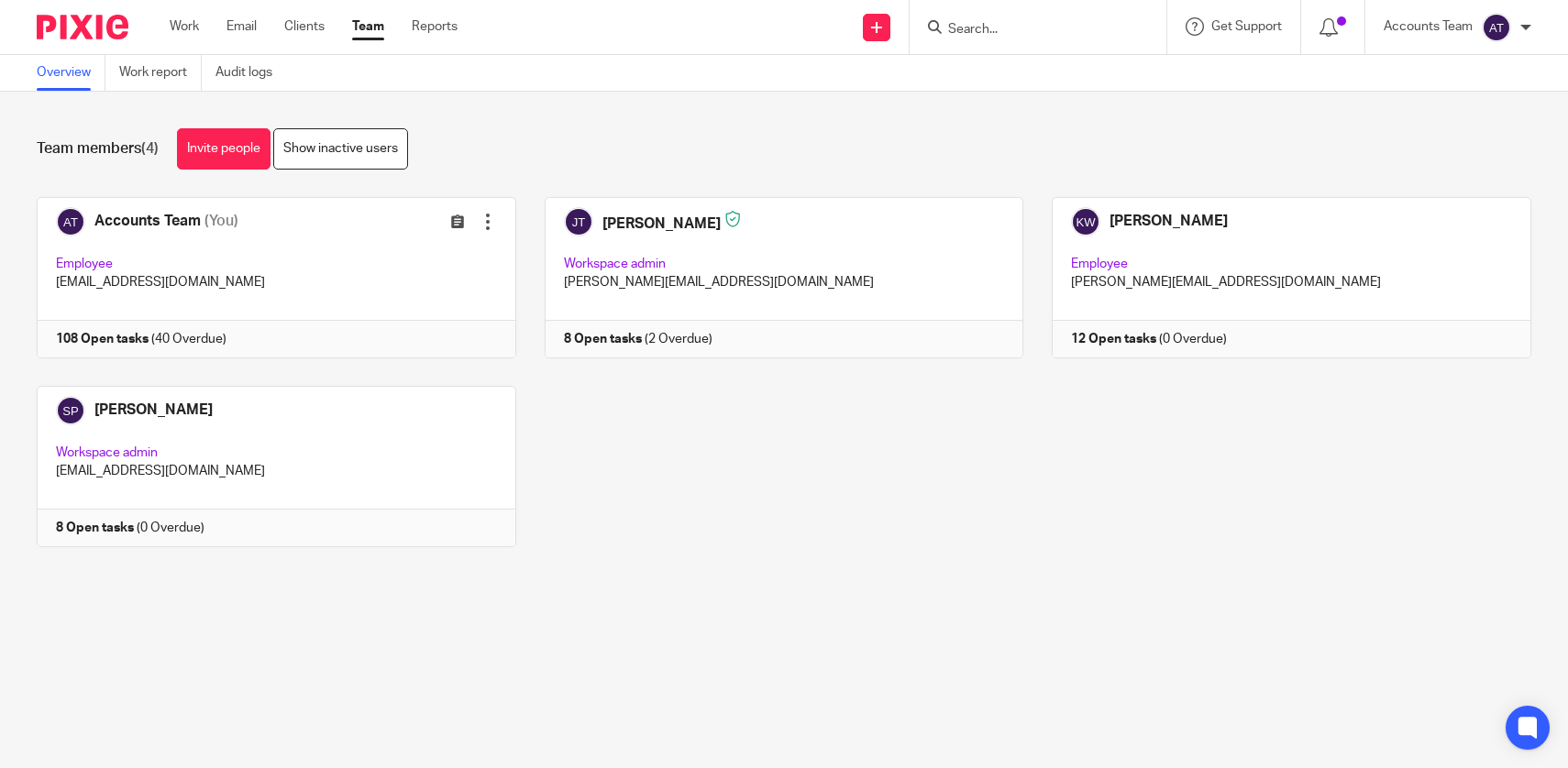
click at [668, 507] on div "Accounts Team (You) Edit user Transfer Employee [EMAIL_ADDRESS][DOMAIN_NAME] 10…" at bounding box center [769, 385] width 1524 height 378
